Goal: Information Seeking & Learning: Learn about a topic

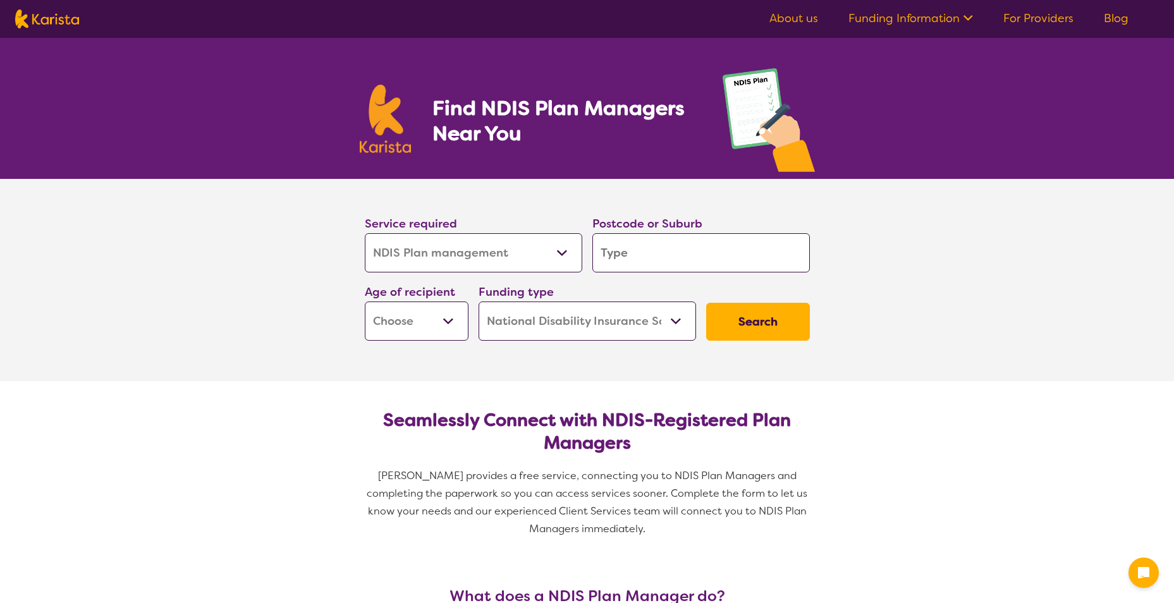
select select "NDIS Plan management"
select select "NDIS"
select select "NDIS Plan management"
select select "NDIS"
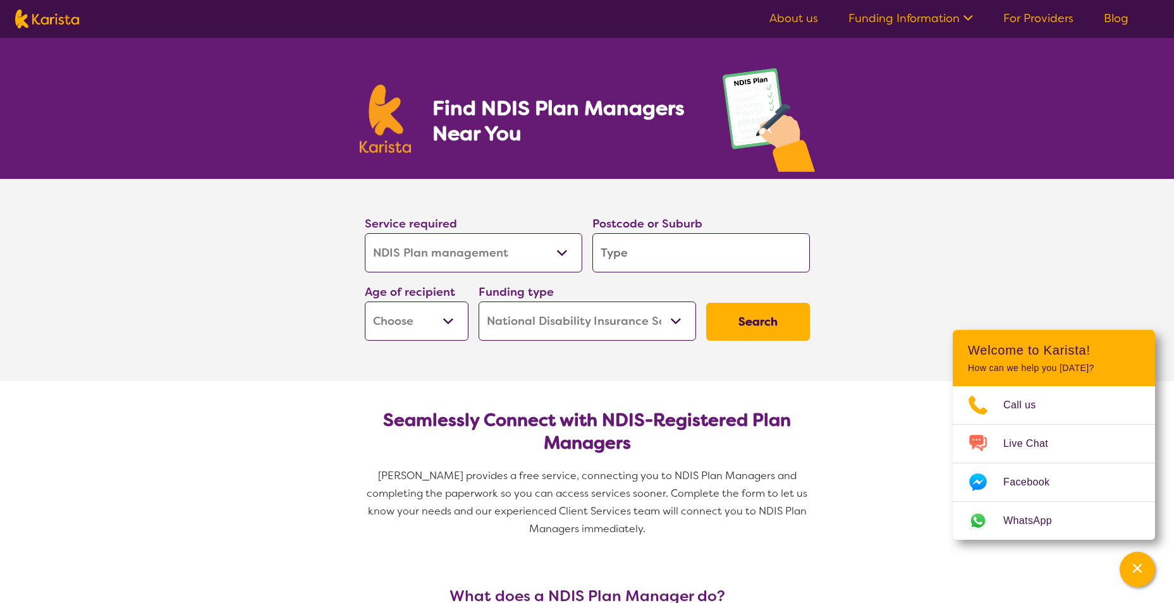
click at [800, 17] on link "About us" at bounding box center [793, 18] width 49 height 15
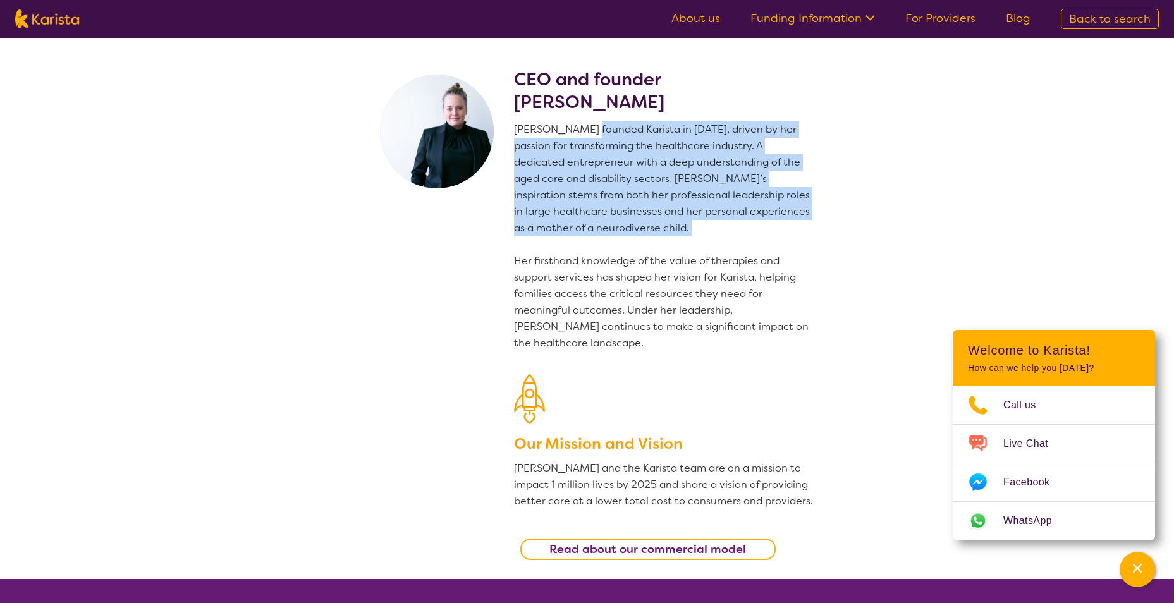
drag, startPoint x: 581, startPoint y: 130, endPoint x: 650, endPoint y: 238, distance: 128.7
click at [650, 238] on p "[PERSON_NAME] founded Karista in [DATE], driven by her passion for transforming…" at bounding box center [664, 236] width 301 height 230
